Goal: Navigation & Orientation: Find specific page/section

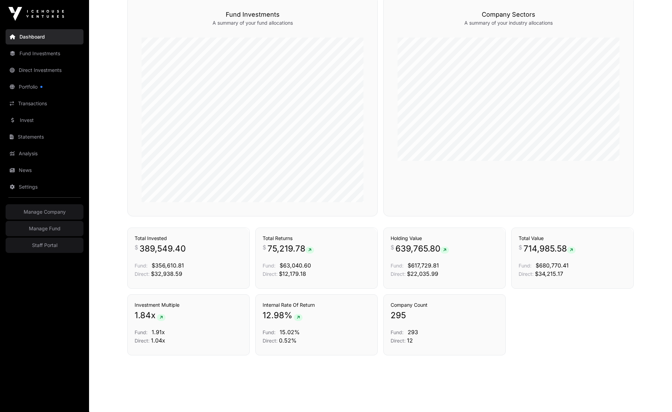
scroll to position [451, 0]
click at [30, 53] on link "Fund Investments" at bounding box center [45, 53] width 78 height 15
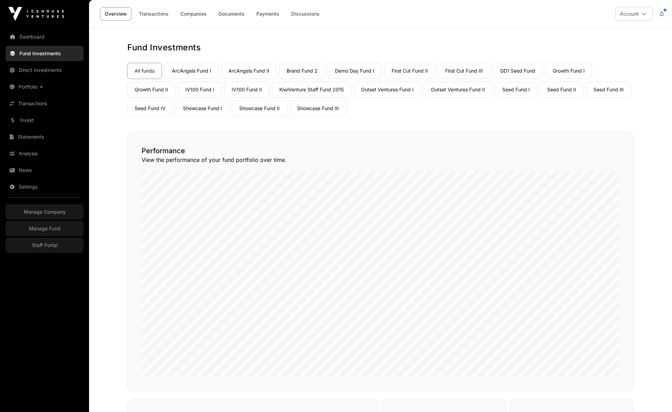
click at [262, 109] on link "Showcase Fund II" at bounding box center [259, 109] width 55 height 16
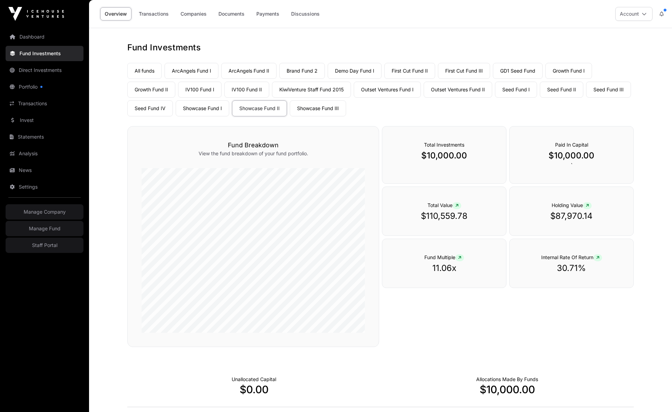
click at [194, 15] on link "Companies" at bounding box center [193, 13] width 35 height 13
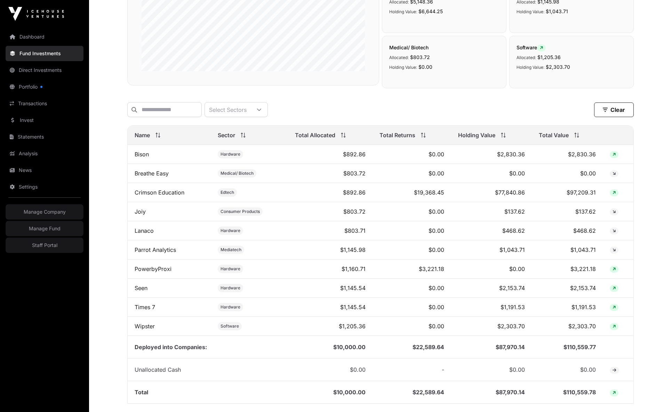
scroll to position [214, 0]
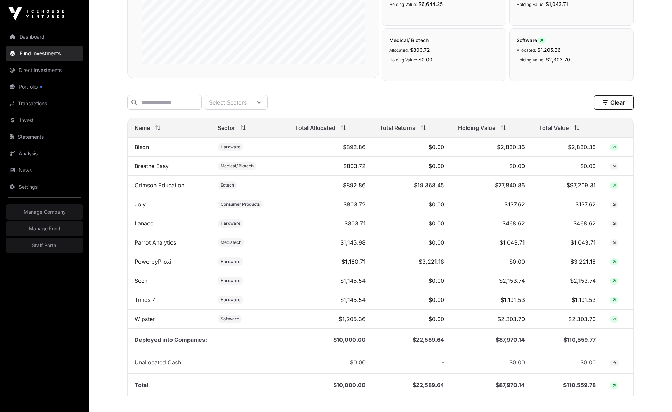
click at [46, 238] on link "Staff Portal" at bounding box center [45, 245] width 78 height 15
